Goal: Task Accomplishment & Management: Complete application form

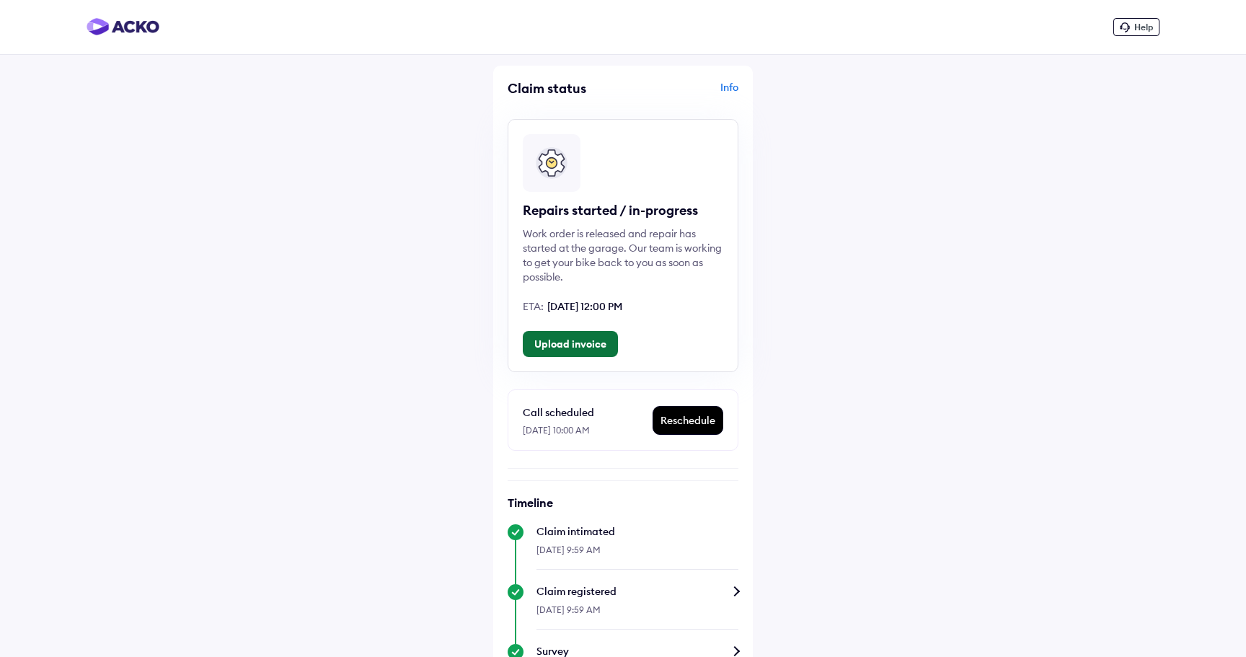
click at [592, 337] on button "Upload invoice" at bounding box center [570, 344] width 95 height 26
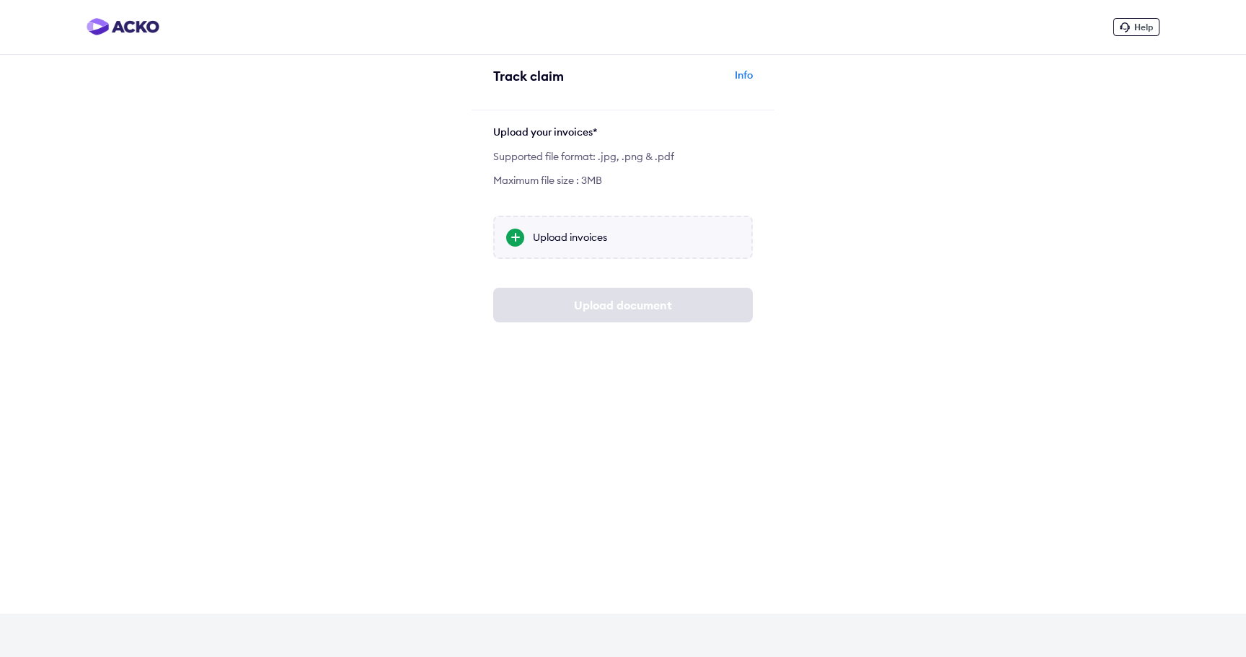
click at [578, 239] on div "Upload invoices" at bounding box center [636, 237] width 207 height 14
click at [0, 0] on input "Upload invoices" at bounding box center [0, 0] width 0 height 0
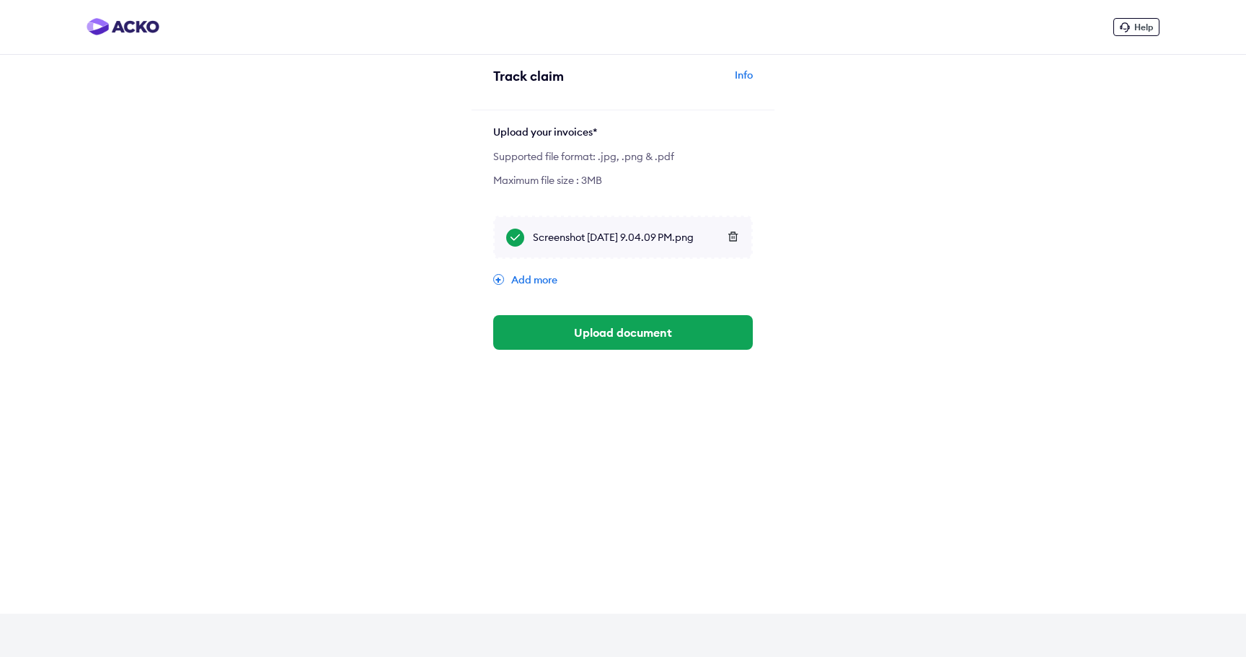
click at [558, 281] on div "Add more" at bounding box center [623, 279] width 260 height 13
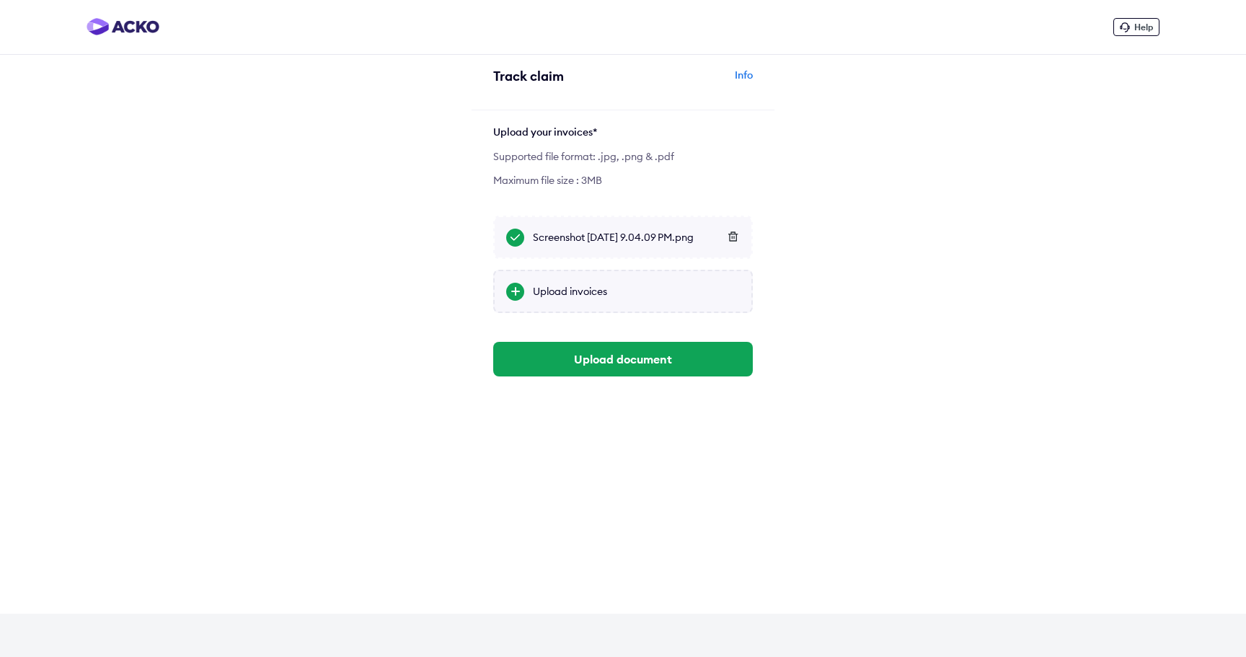
click at [555, 299] on div "Upload invoices" at bounding box center [623, 291] width 260 height 43
click at [0, 0] on input "Upload invoices" at bounding box center [0, 0] width 0 height 0
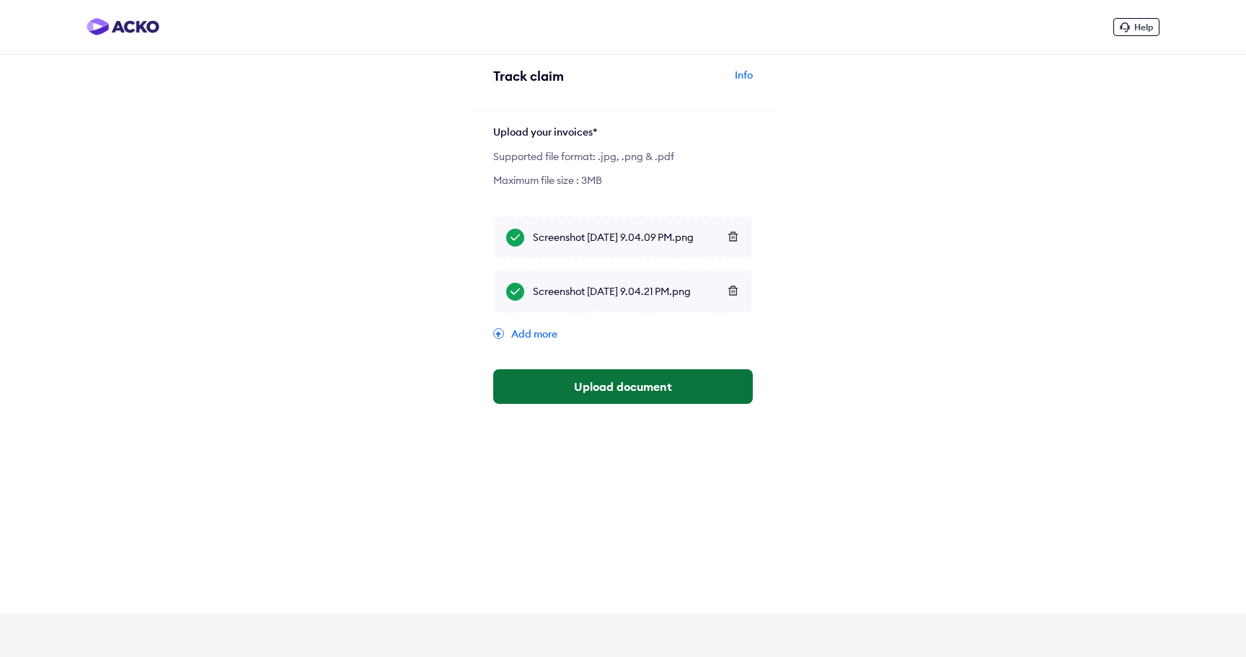
click at [717, 385] on button "Upload document" at bounding box center [623, 386] width 260 height 35
